Goal: Task Accomplishment & Management: Manage account settings

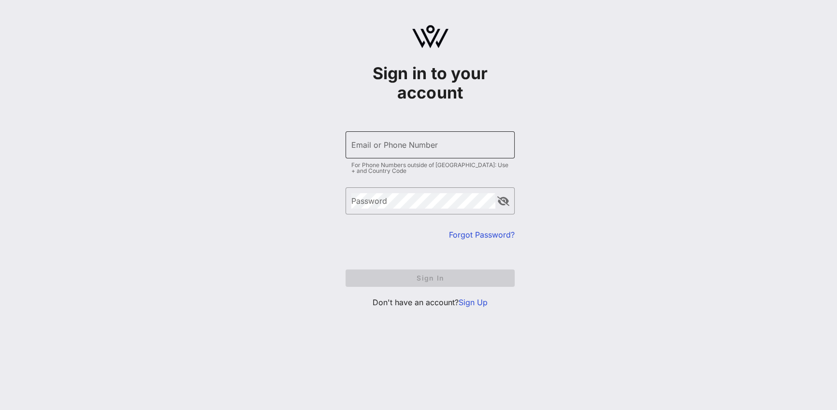
click at [415, 150] on input "Email or Phone Number" at bounding box center [430, 144] width 158 height 15
click at [0, 410] on com-1password-button at bounding box center [0, 410] width 0 height 0
click at [406, 145] on input "Email or Phone Number" at bounding box center [430, 144] width 158 height 15
type input "[EMAIL_ADDRESS][DOMAIN_NAME]"
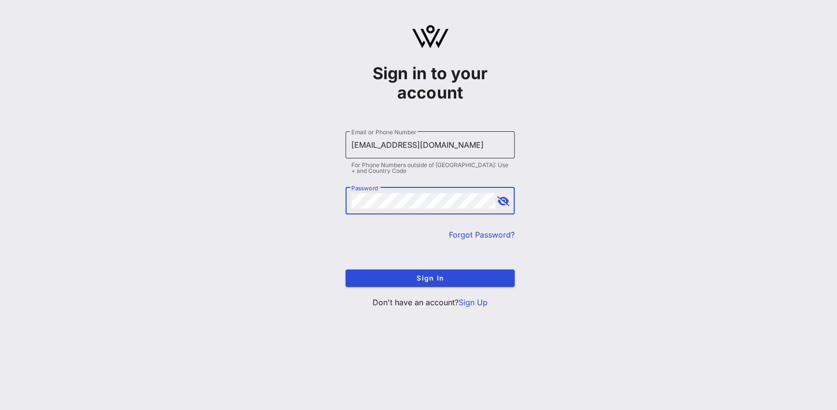
click at [346, 270] on button "Sign In" at bounding box center [430, 278] width 169 height 17
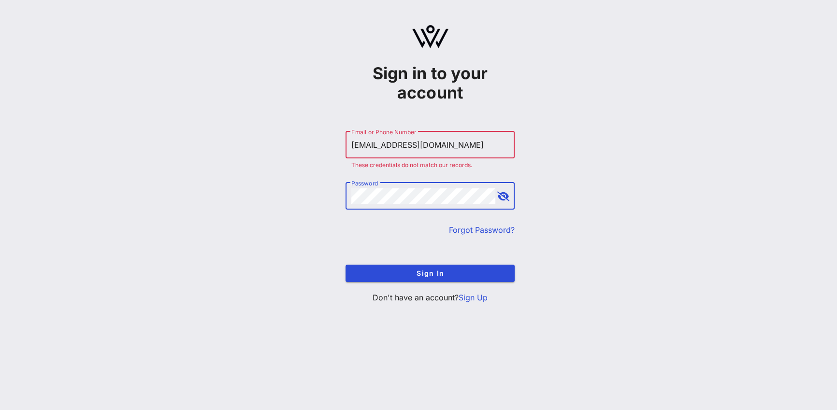
click at [474, 229] on link "Forgot Password?" at bounding box center [482, 230] width 66 height 10
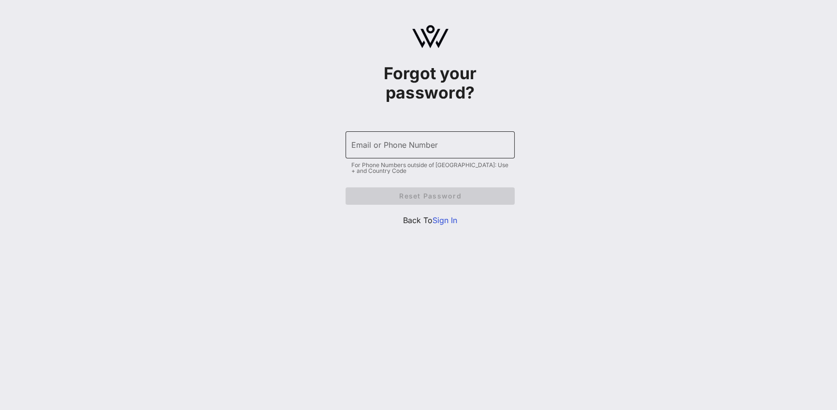
click at [416, 140] on div "Email or Phone Number" at bounding box center [430, 144] width 158 height 27
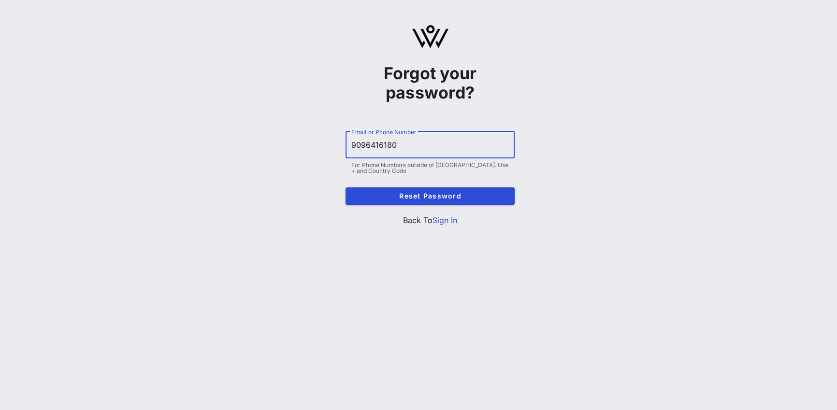
type input "9096416180"
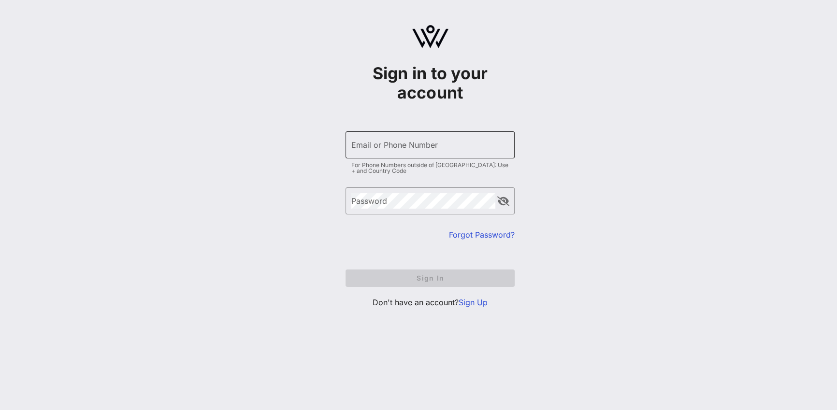
click at [395, 139] on div "Email or Phone Number" at bounding box center [430, 144] width 158 height 27
type input "[EMAIL_ADDRESS][DOMAIN_NAME]"
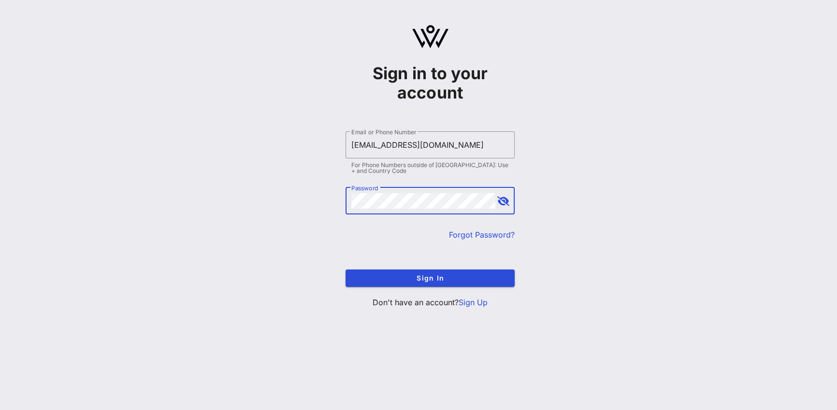
click at [501, 201] on button "append icon" at bounding box center [503, 202] width 12 height 10
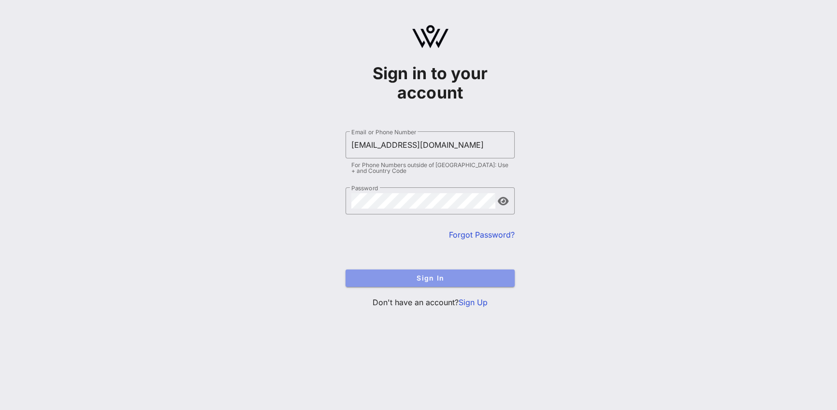
click at [472, 279] on span "Sign In" at bounding box center [430, 278] width 154 height 8
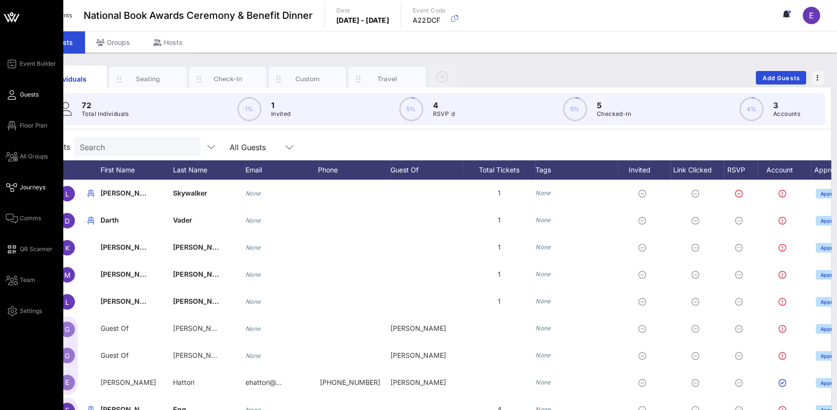
click at [14, 188] on icon at bounding box center [12, 187] width 12 height 1
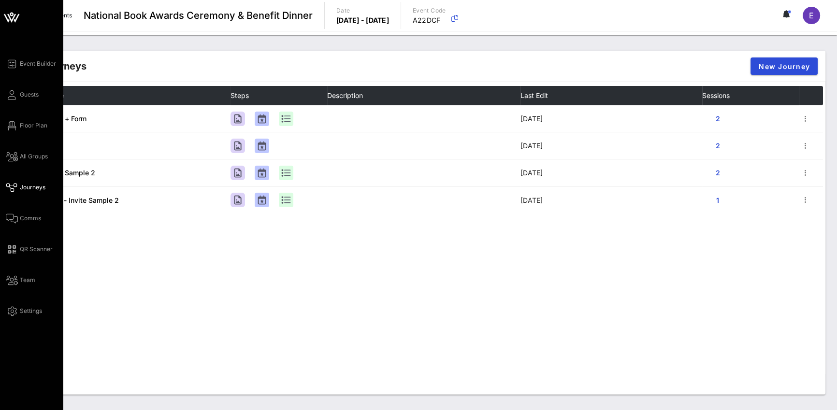
click at [17, 71] on div "Event Builder Guests Floor Plan All Groups Journeys Comms QR Scanner Team Setti…" at bounding box center [34, 187] width 57 height 259
click at [13, 65] on icon at bounding box center [12, 63] width 12 height 1
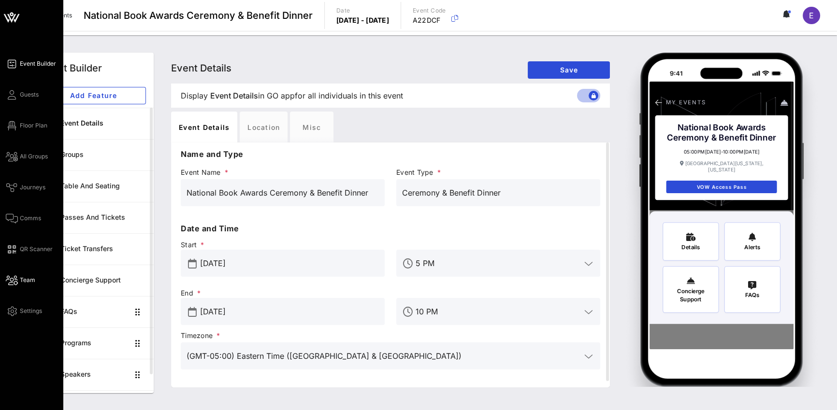
click at [25, 277] on span "Team" at bounding box center [27, 280] width 15 height 9
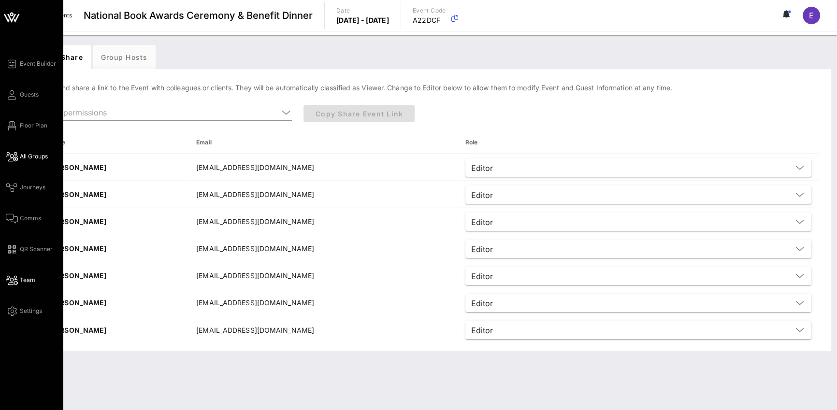
click at [39, 159] on span "All Groups" at bounding box center [34, 156] width 28 height 9
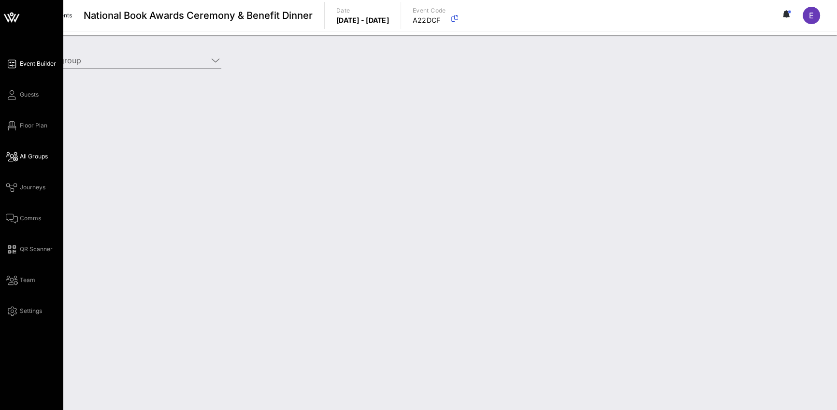
click at [35, 61] on span "Event Builder" at bounding box center [38, 63] width 36 height 9
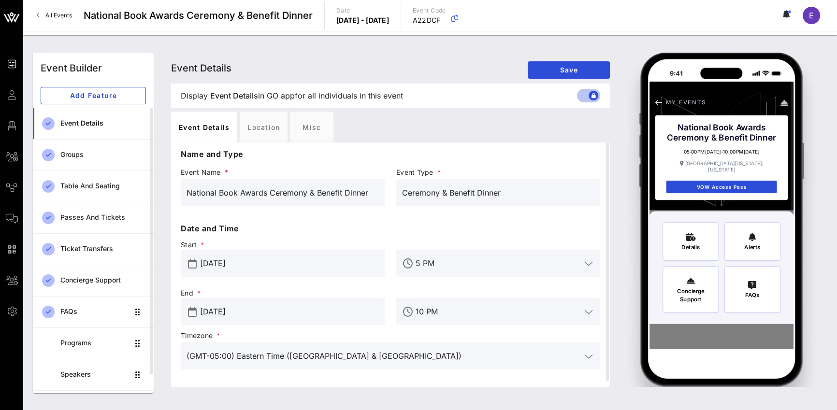
click at [170, 21] on span "National Book Awards Ceremony & Benefit Dinner" at bounding box center [198, 15] width 229 height 14
click at [174, 18] on span "National Book Awards Ceremony & Benefit Dinner" at bounding box center [198, 15] width 229 height 14
click at [63, 16] on span "All Events" at bounding box center [58, 15] width 27 height 7
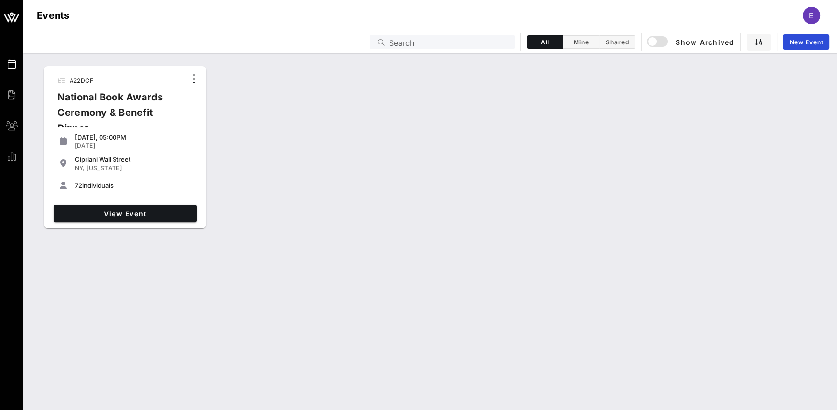
click at [808, 19] on div "E" at bounding box center [811, 15] width 17 height 17
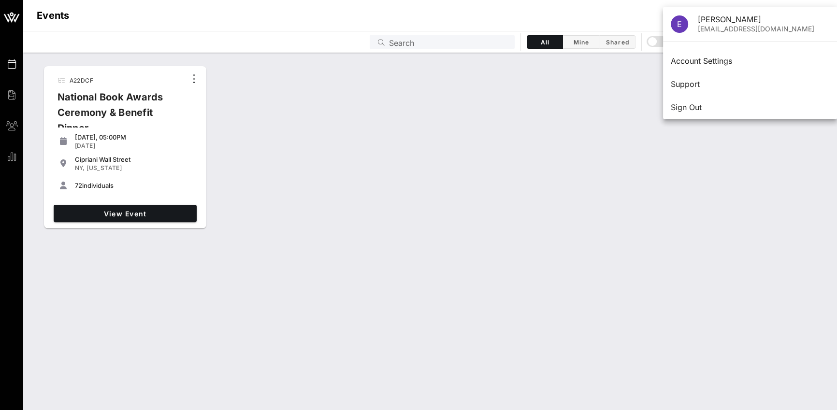
click at [435, 100] on div "A22DCF National Book Awards Ceremony & Benefit Dinner Thursday, 05:00PM Jul 31,…" at bounding box center [430, 147] width 814 height 171
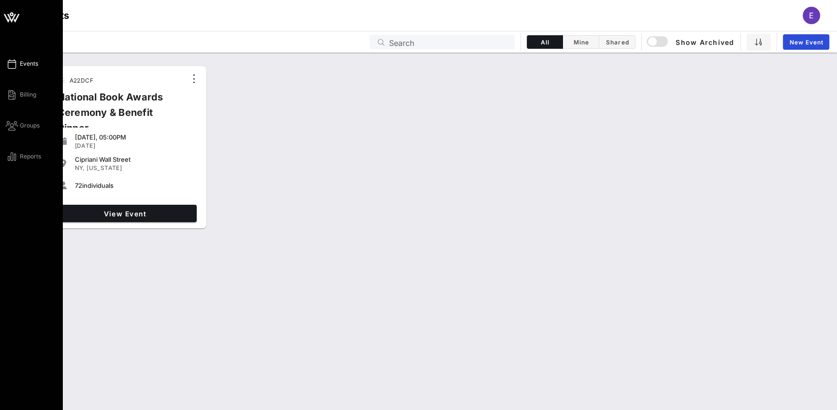
click at [38, 66] on div "Events Billing Groups Reports" at bounding box center [34, 110] width 57 height 104
click at [28, 66] on span "Events" at bounding box center [29, 63] width 18 height 9
click at [36, 156] on span "Reports" at bounding box center [30, 156] width 21 height 9
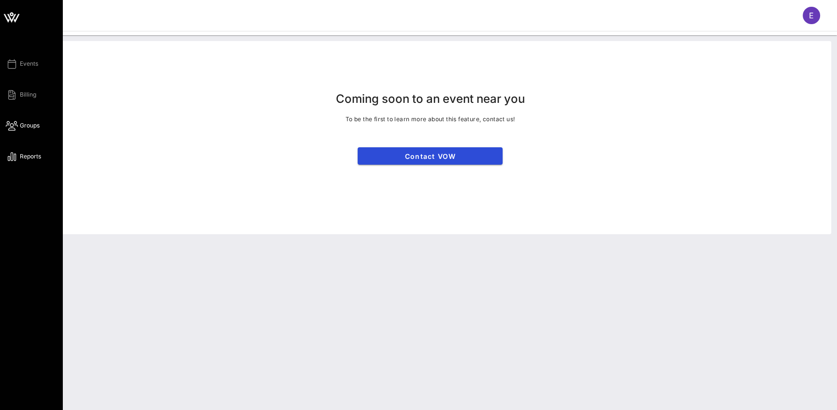
click at [17, 125] on icon at bounding box center [12, 125] width 12 height 1
click at [22, 108] on div "Events Billing Groups Reports" at bounding box center [34, 110] width 57 height 104
click at [16, 99] on link "Billing" at bounding box center [21, 95] width 30 height 12
click at [15, 70] on div "Events Billing Groups Reports" at bounding box center [34, 110] width 57 height 104
click at [14, 65] on icon at bounding box center [12, 63] width 12 height 1
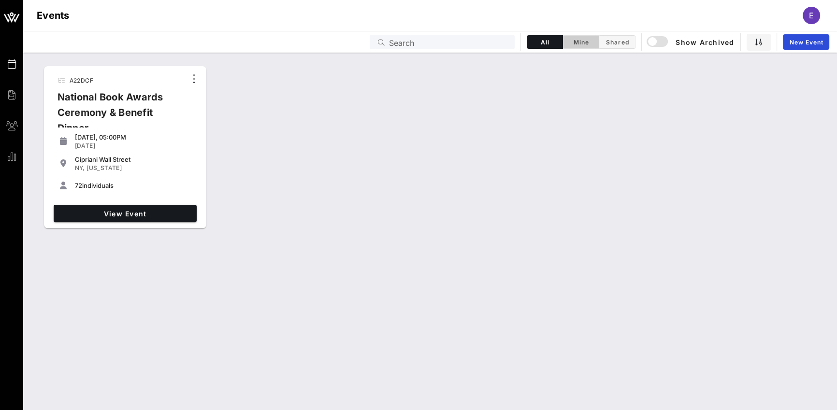
click at [586, 45] on button "Mine" at bounding box center [581, 42] width 36 height 14
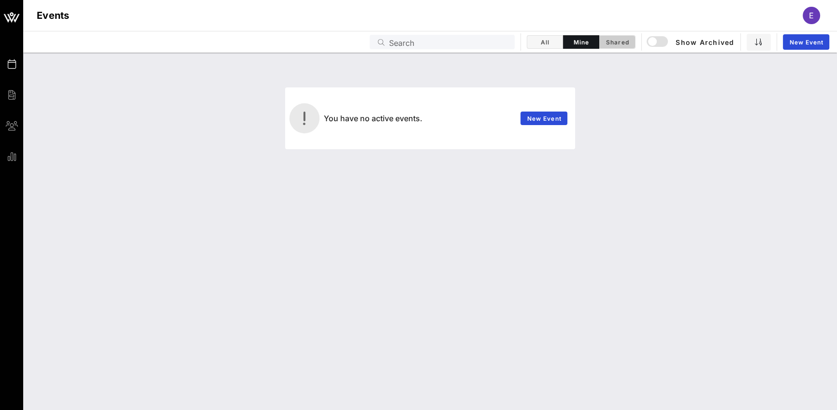
click at [606, 42] on span "Shared" at bounding box center [617, 42] width 24 height 7
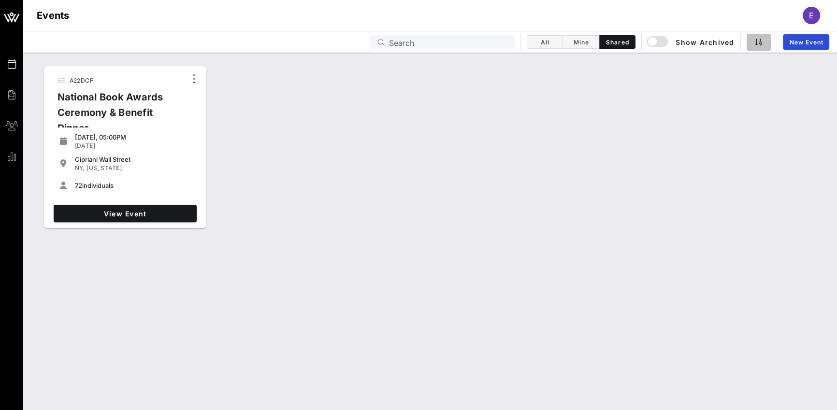
click at [759, 43] on icon "button" at bounding box center [759, 42] width 8 height 8
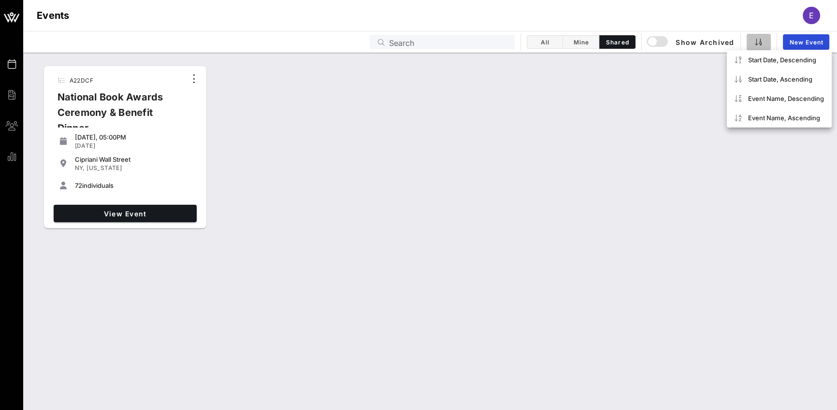
click at [759, 43] on icon "button" at bounding box center [759, 42] width 8 height 8
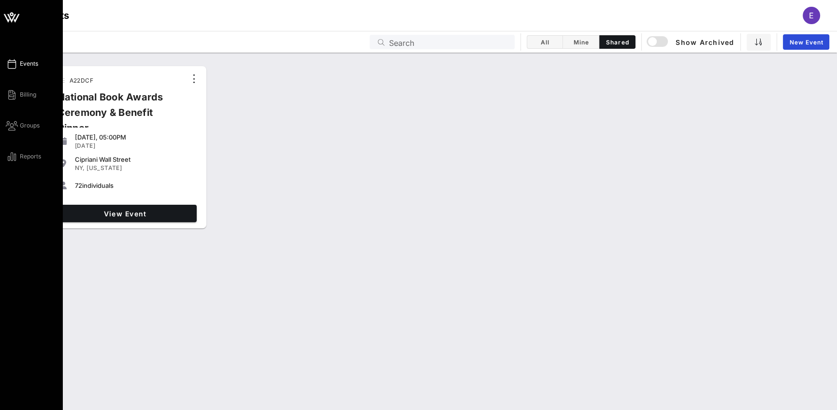
click at [25, 66] on span "Events" at bounding box center [29, 63] width 18 height 9
